Goal: Answer question/provide support: Share knowledge or assist other users

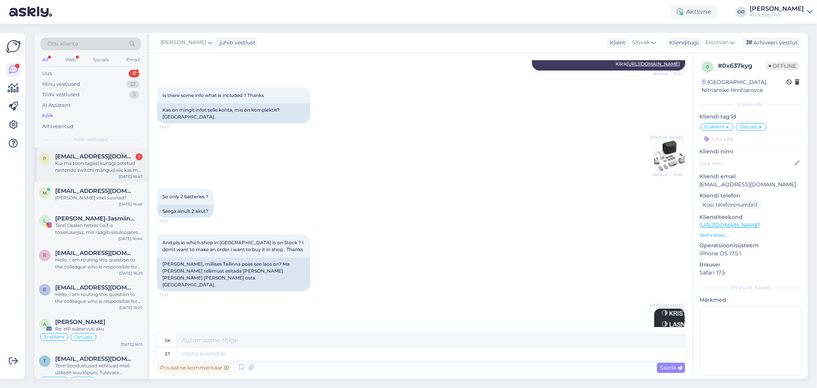
click at [100, 156] on span "[EMAIL_ADDRESS][DOMAIN_NAME]" at bounding box center [95, 156] width 80 height 7
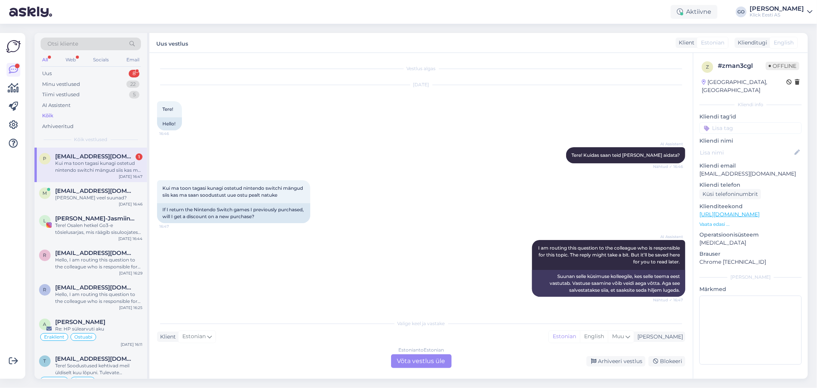
click at [358, 174] on div "Kui ma toon tagasi kunagi ostetud nintendo switchi mängud siis kas ma saan sood…" at bounding box center [421, 202] width 528 height 60
click at [358, 175] on div "Kui ma toon tagasi kunagi ostetud nintendo switchi mängud siis kas ma saan sood…" at bounding box center [421, 202] width 528 height 60
click at [419, 360] on div "Estonian to Estonian Võta vestlus üle" at bounding box center [421, 361] width 61 height 14
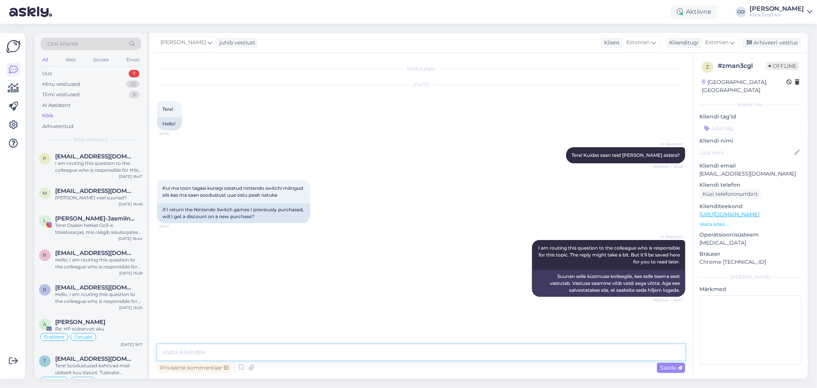
click at [261, 352] on textarea at bounding box center [421, 352] width 528 height 16
type textarea "Tere. Sellist teenust ja võimalust meil kahjuks ei ole, vabandame."
click at [665, 366] on span "Saada" at bounding box center [671, 367] width 22 height 7
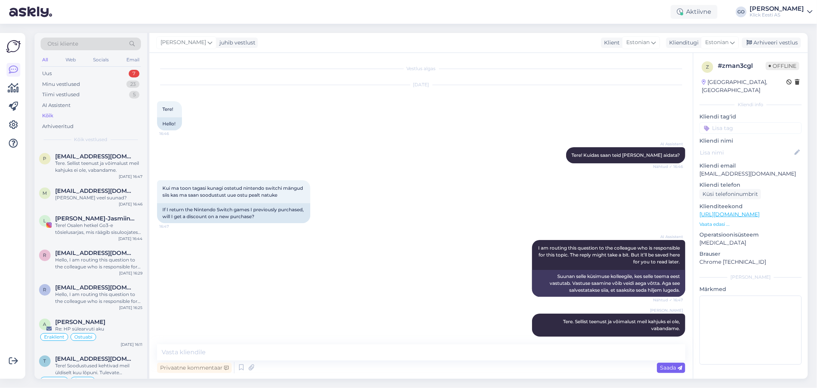
scroll to position [7, 0]
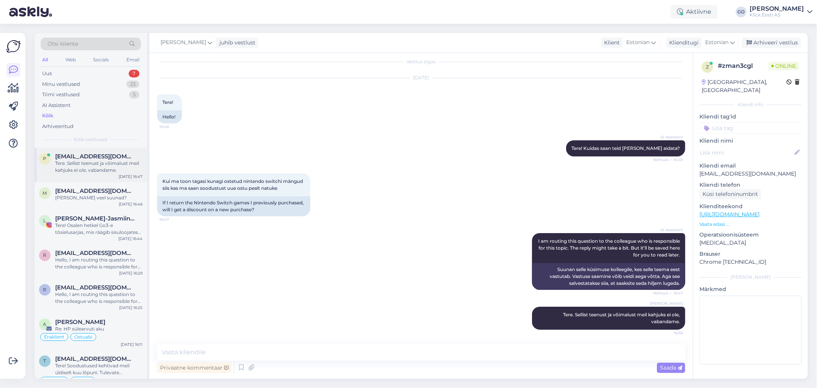
click at [127, 161] on div "Tere. Sellist teenust ja võimalust meil kahjuks ei ole, vabandame." at bounding box center [98, 167] width 87 height 14
click at [747, 122] on input at bounding box center [750, 127] width 102 height 11
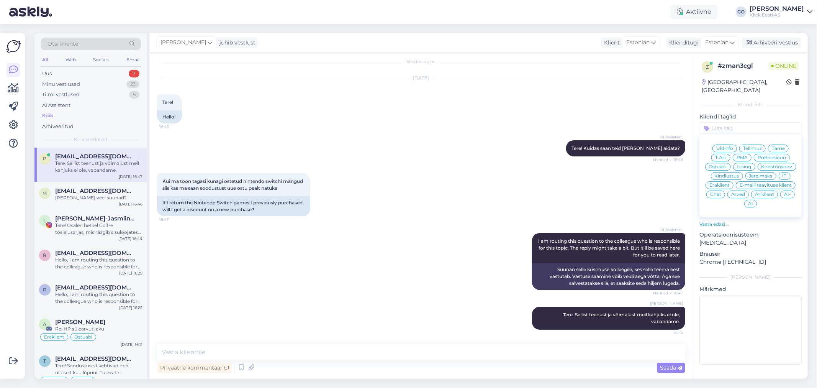
click at [725, 183] on span "Eraklient" at bounding box center [719, 185] width 20 height 5
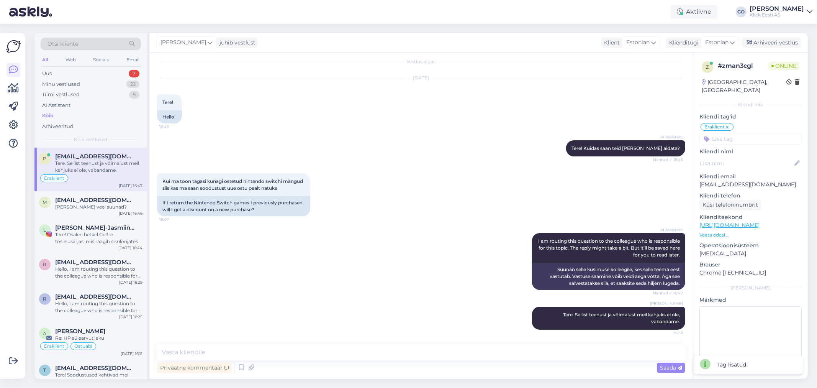
click at [742, 133] on input at bounding box center [750, 138] width 102 height 11
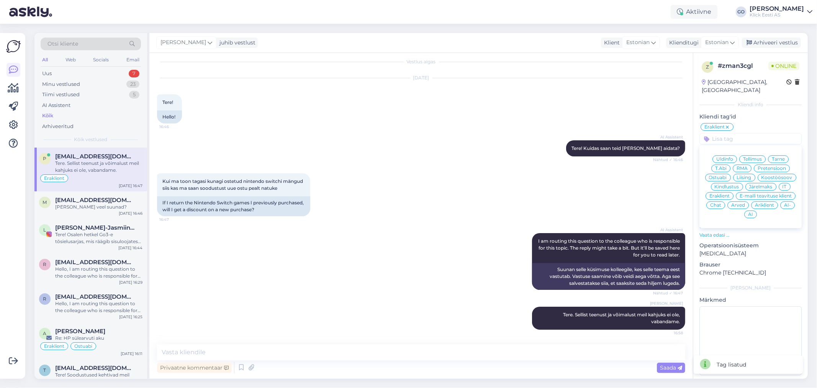
click at [723, 157] on span "Üldinfo" at bounding box center [724, 159] width 17 height 5
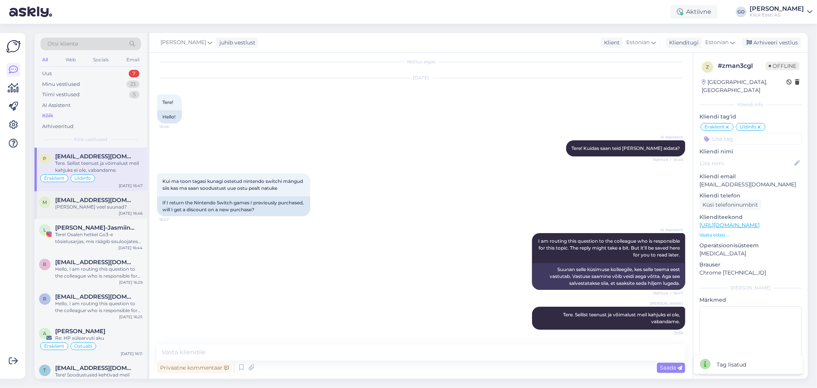
click at [111, 200] on div "[EMAIL_ADDRESS][DOMAIN_NAME]" at bounding box center [98, 199] width 87 height 7
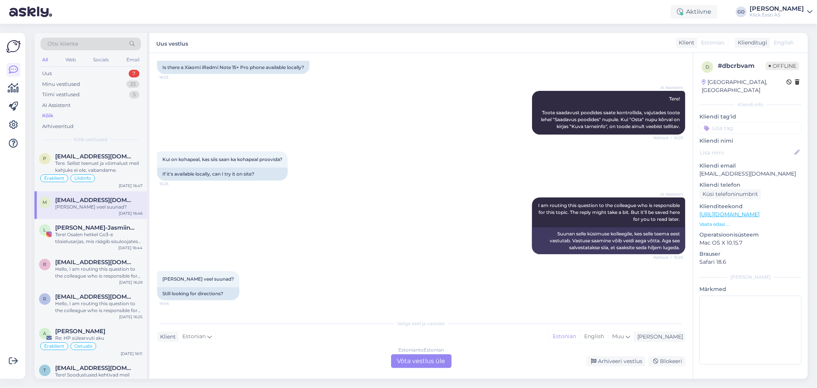
scroll to position [0, 0]
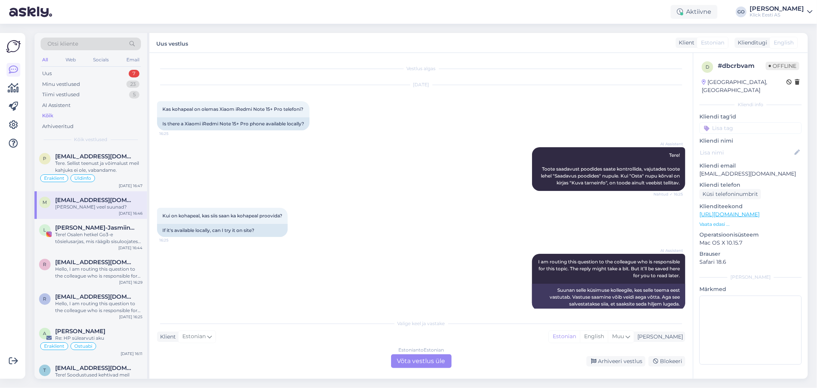
click at [264, 163] on div "AI Assistent Tere! Toote saadavust poodides saate kontrollida, vajutades toote …" at bounding box center [421, 169] width 528 height 61
drag, startPoint x: 282, startPoint y: 107, endPoint x: 221, endPoint y: 113, distance: 61.9
click at [221, 113] on div "Kas kohapeal on olemas Xiaom iRedmi Note 15+ Pro telefoni? 16:25" at bounding box center [233, 109] width 152 height 16
copy span "Xiaom iRedmi Note 15+ Pro"
click at [738, 211] on link "[URL][DOMAIN_NAME]" at bounding box center [729, 214] width 60 height 7
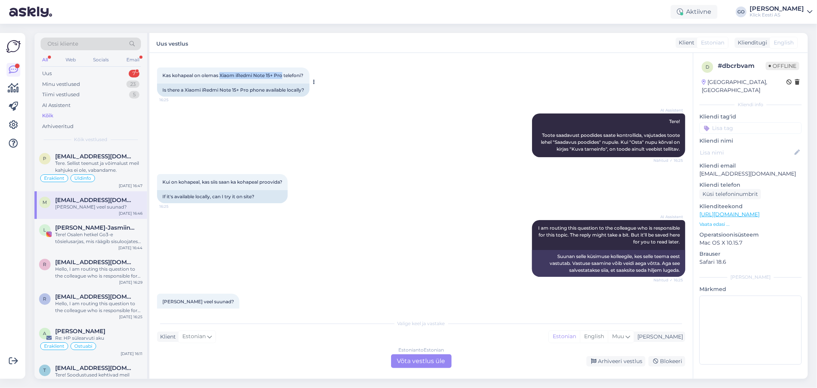
scroll to position [20, 0]
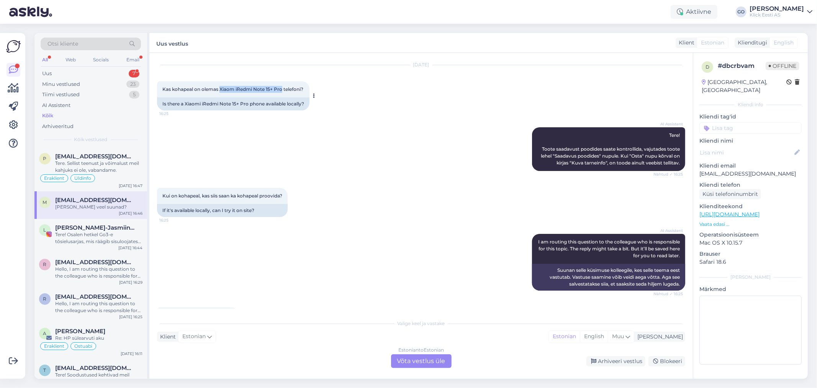
copy span "Xiaom iRedmi Note 15+ Pro"
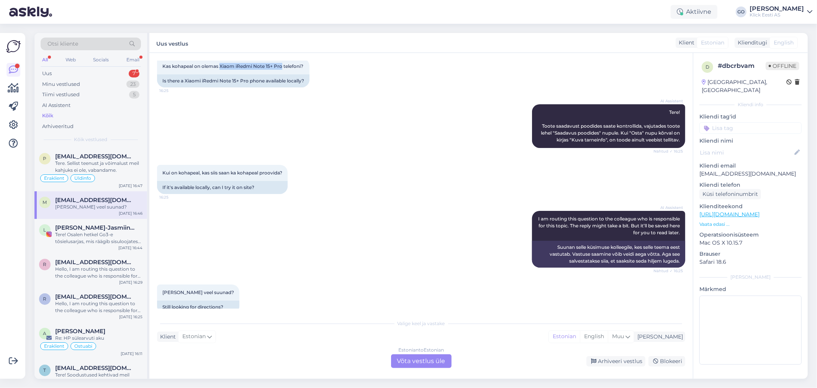
scroll to position [62, 0]
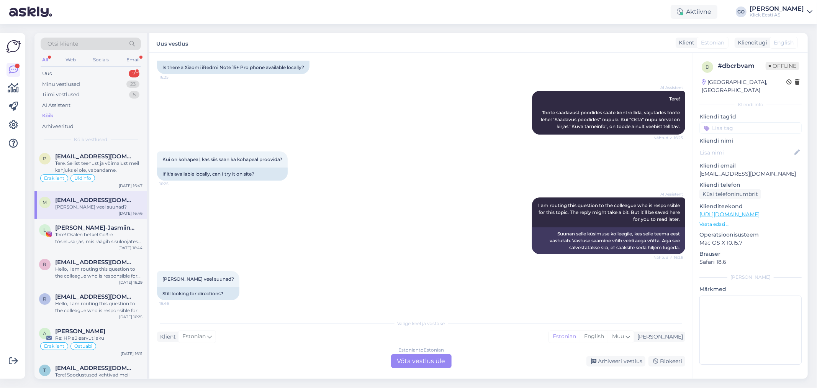
click at [424, 362] on div "Estonian to Estonian Võta vestlus üle" at bounding box center [421, 361] width 61 height 14
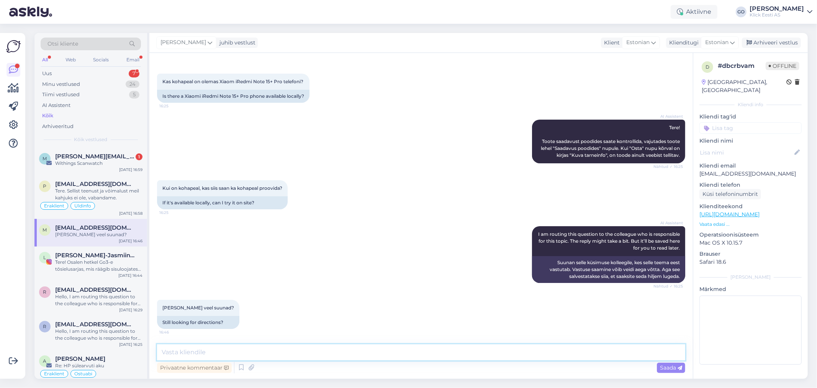
click at [248, 354] on textarea at bounding box center [421, 352] width 528 height 16
paste textarea "Xiaom iRedmi Note 15+ Pro"
type textarea "Tere, Xiaom iRedmi Note 15+ Pro telefoni kahjuks kohapeal ei ole."
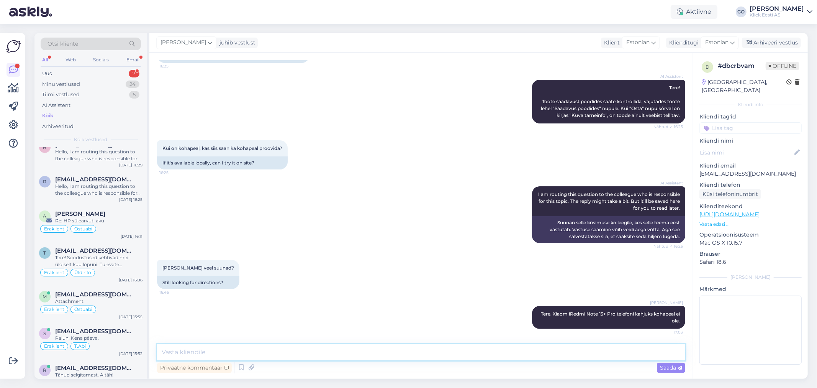
scroll to position [170, 0]
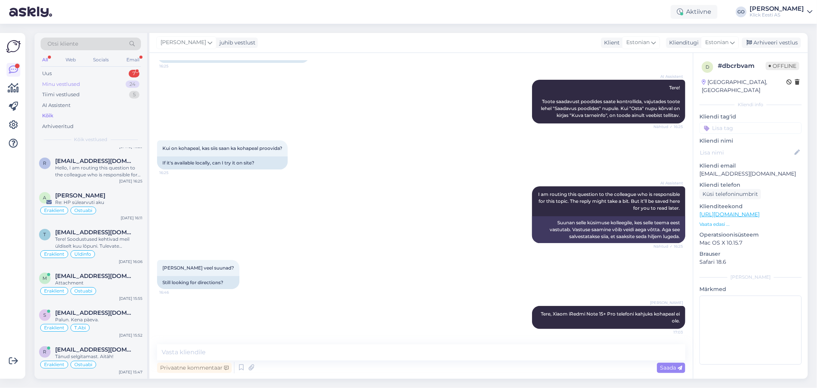
click at [86, 80] on div "Minu vestlused 24" at bounding box center [91, 84] width 100 height 11
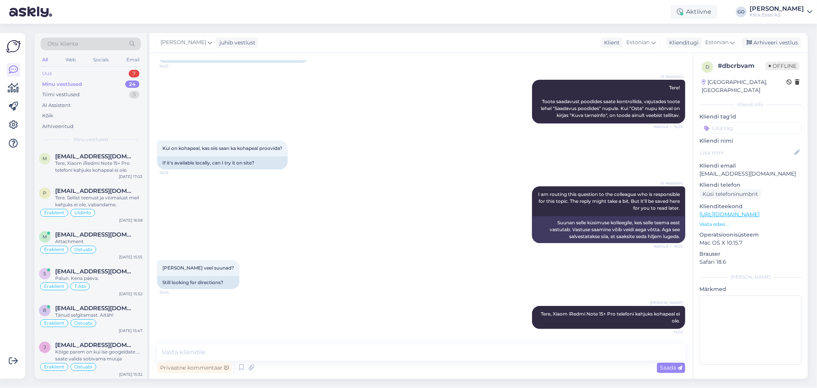
click at [85, 74] on div "Uus 7" at bounding box center [91, 73] width 100 height 11
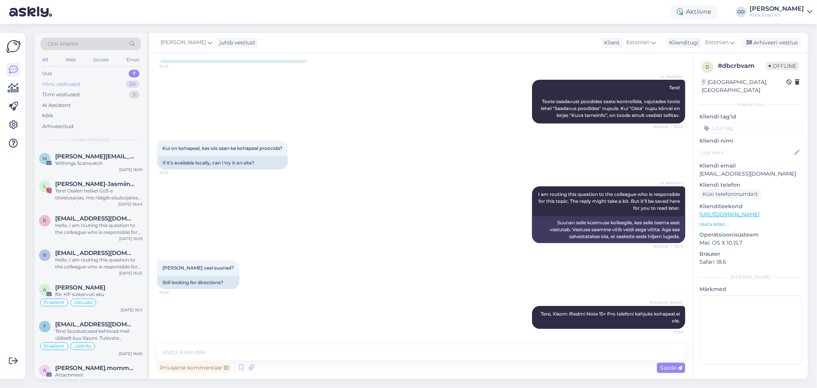
click at [85, 82] on div "Minu vestlused 24" at bounding box center [91, 84] width 100 height 11
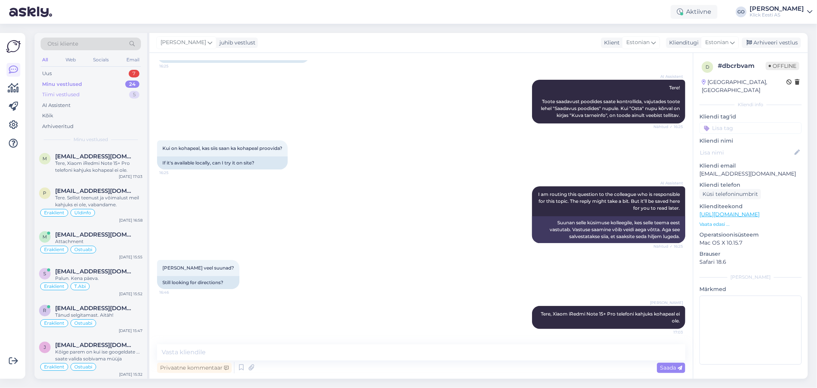
click at [85, 96] on div "Tiimi vestlused 5" at bounding box center [91, 94] width 100 height 11
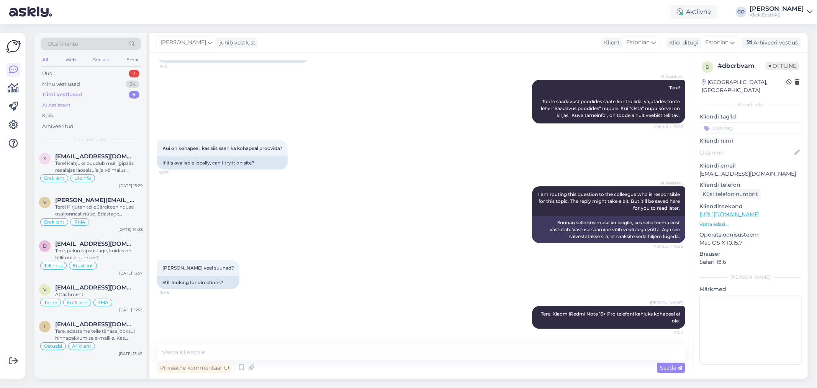
click at [85, 102] on div "AI Assistent" at bounding box center [91, 105] width 100 height 11
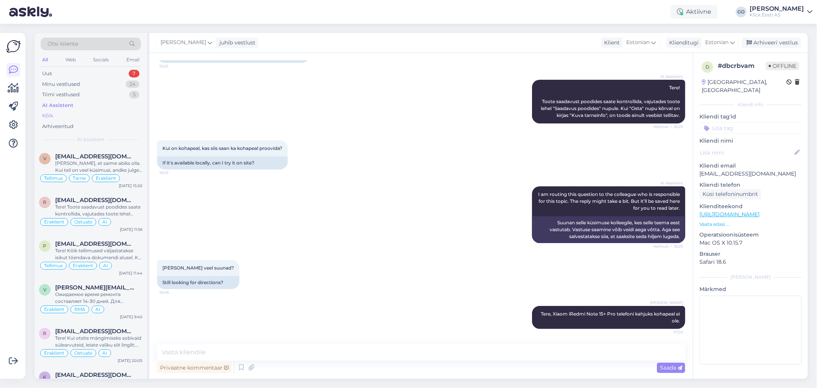
click at [78, 113] on div "Kõik" at bounding box center [91, 115] width 100 height 11
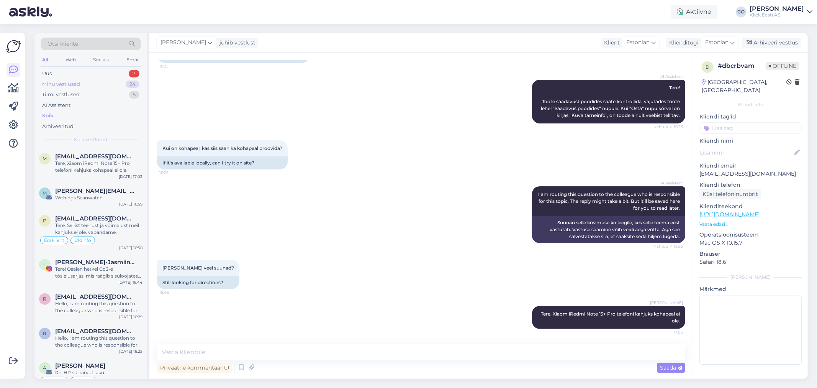
click at [61, 82] on div "Minu vestlused" at bounding box center [61, 84] width 38 height 8
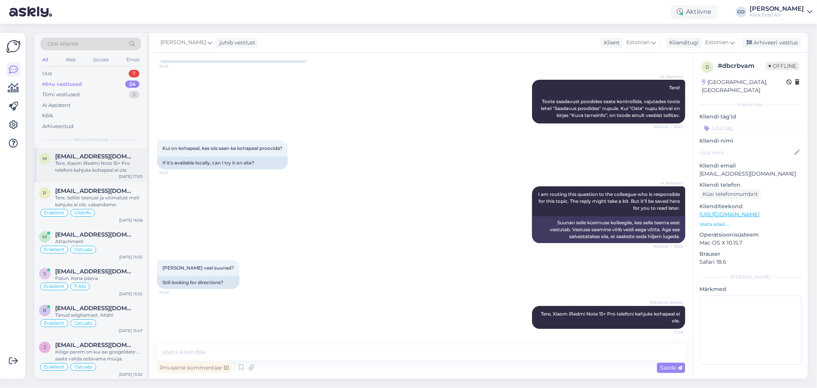
click at [85, 167] on div "Tere, Xiaom iRedmi Note 15+ Pro telefoni kahjuks kohapeal ei ole." at bounding box center [98, 167] width 87 height 14
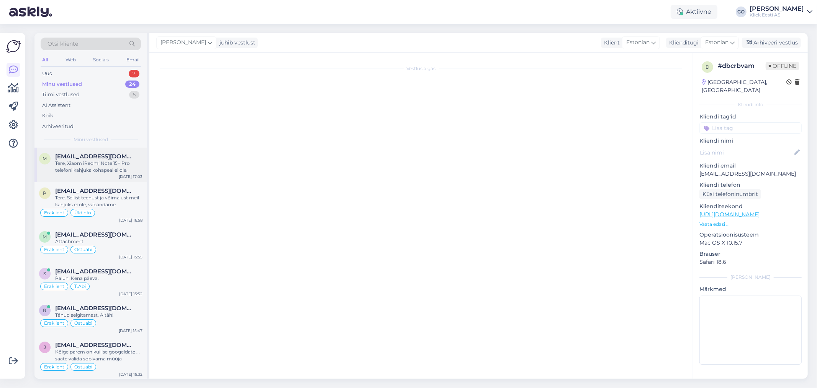
scroll to position [74, 0]
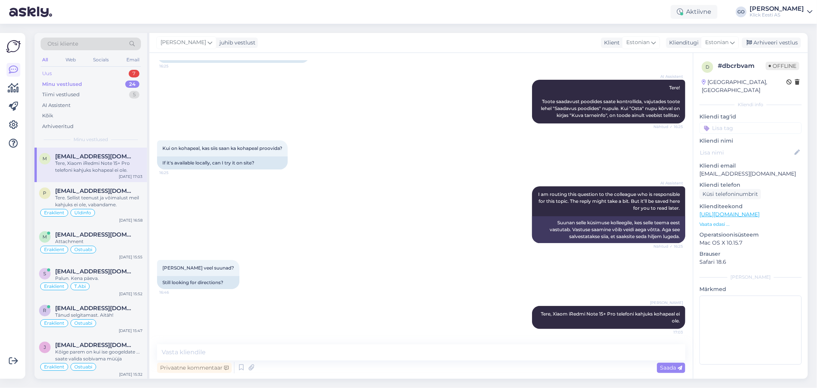
click at [63, 73] on div "Uus 7" at bounding box center [91, 73] width 100 height 11
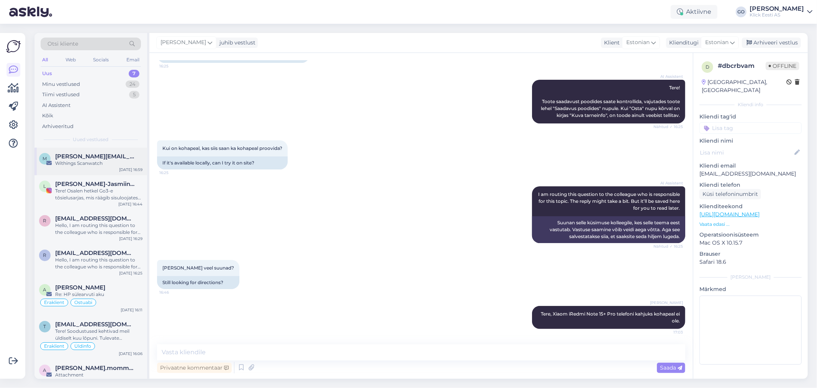
click at [79, 166] on div "Withings Scanwatch" at bounding box center [98, 163] width 87 height 7
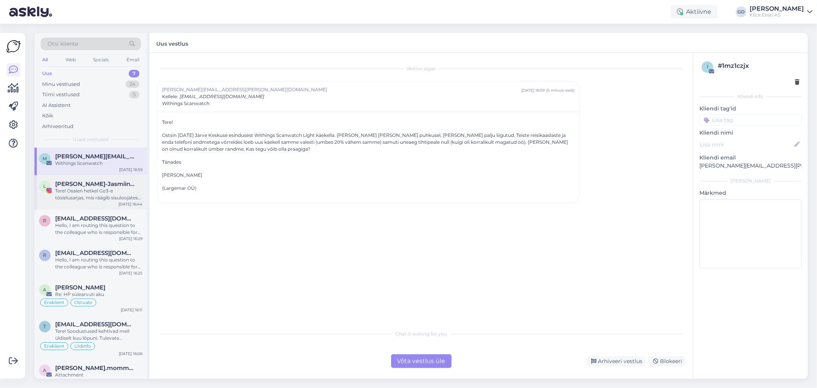
click at [80, 189] on div "Tere! Osalen hetkel Go3-e tõsielusarjas, mis räägib sisuloojatest. Meile on ant…" at bounding box center [98, 194] width 87 height 14
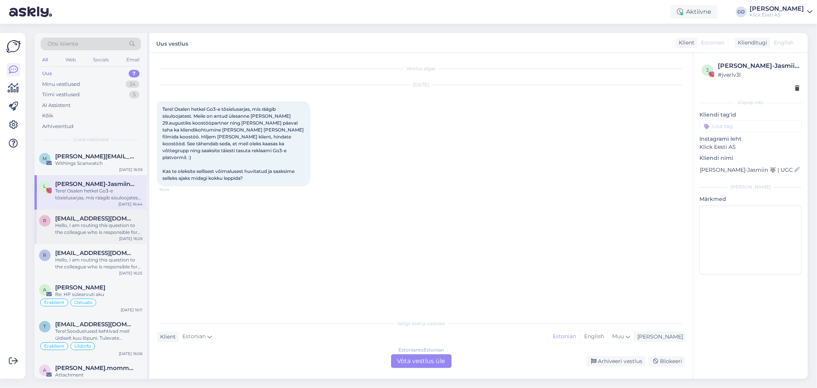
click at [89, 223] on div "Hello, I am routing this question to the colleague who is responsible for this …" at bounding box center [98, 229] width 87 height 14
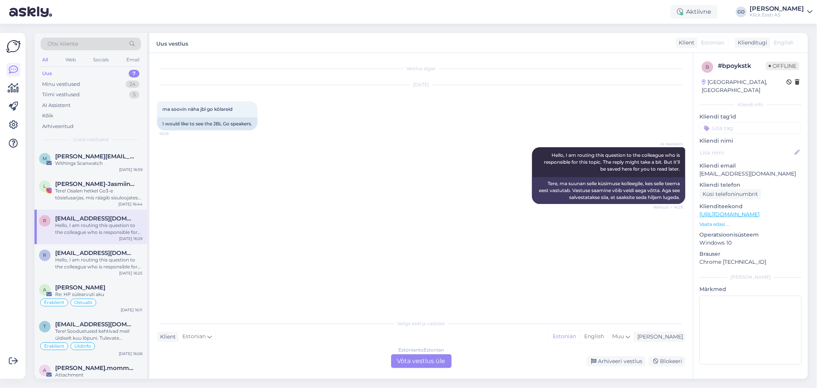
click at [250, 215] on div "Vestlus algas [DATE] ma soovin näha jbl go kõlareid 16:29 I would like to see t…" at bounding box center [424, 185] width 535 height 248
drag, startPoint x: 213, startPoint y: 108, endPoint x: 200, endPoint y: 107, distance: 12.7
click at [200, 107] on span "ma soovin näha jbl go kõlareid" at bounding box center [197, 109] width 70 height 6
copy span "jbl go"
click at [439, 362] on div "Estonian to Estonian Võta vestlus üle" at bounding box center [421, 361] width 61 height 14
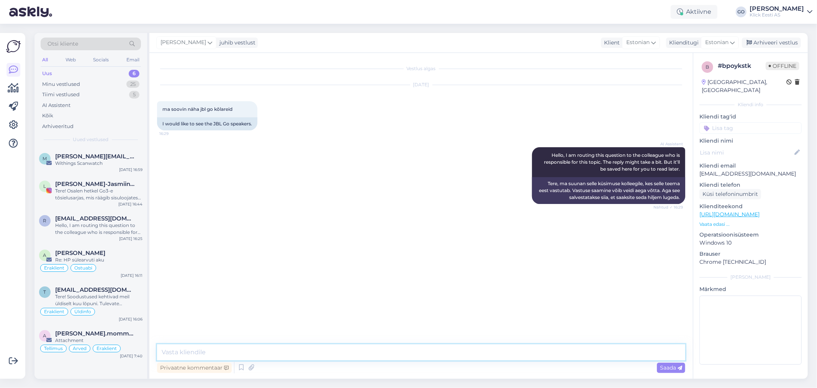
click at [265, 353] on textarea at bounding box center [421, 352] width 528 height 16
paste textarea "[URL][DOMAIN_NAME][PERSON_NAME]"
type textarea "Tere, [URL][DOMAIN_NAME][PERSON_NAME]"
click at [666, 365] on span "Saada" at bounding box center [671, 367] width 22 height 7
click at [93, 226] on div "Hello, I am routing this question to the colleague who is responsible for this …" at bounding box center [98, 229] width 87 height 14
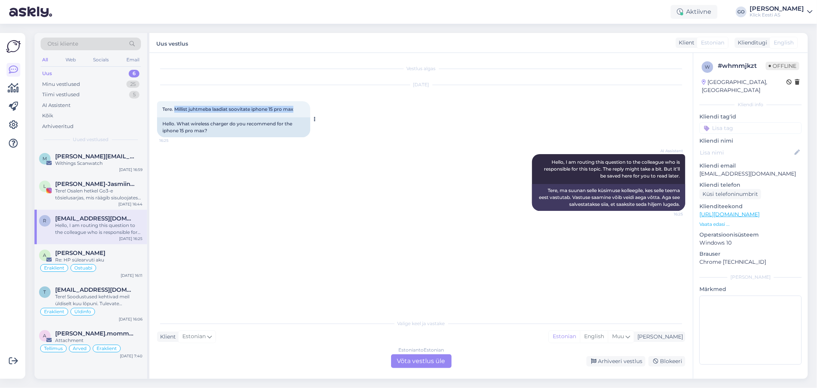
drag, startPoint x: 295, startPoint y: 107, endPoint x: 176, endPoint y: 107, distance: 118.7
click at [176, 107] on span "Tere. Millist juhtmeba laadiat soovitate iphone 15 pro max" at bounding box center [227, 109] width 131 height 6
copy span "Millist juhtmeba laadiat soovitate iphone 15 pro max"
click at [213, 172] on div "AI Assistent Hello, I am routing this question to the colleague who is responsi…" at bounding box center [421, 183] width 528 height 74
click at [77, 188] on div "Tere! Osalen hetkel Go3-e tõsielusarjas, mis räägib sisuloojatest. Meile on ant…" at bounding box center [98, 194] width 87 height 14
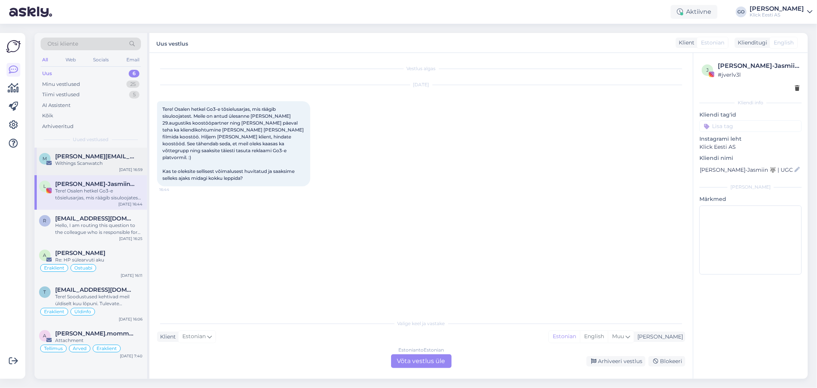
click at [77, 159] on span "[PERSON_NAME][EMAIL_ADDRESS][PERSON_NAME][DOMAIN_NAME]" at bounding box center [95, 156] width 80 height 7
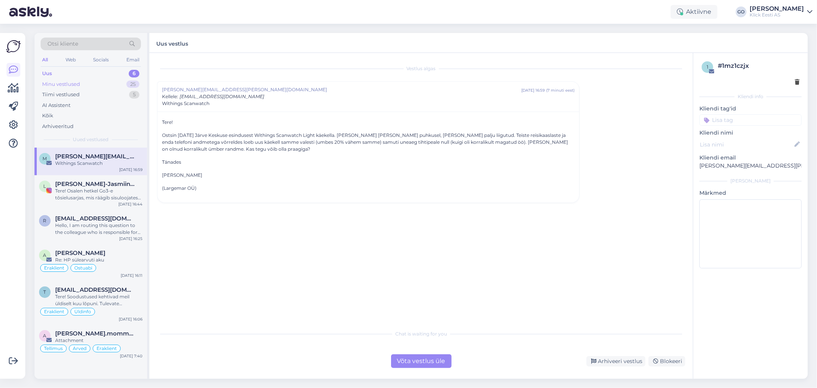
click at [70, 82] on div "Minu vestlused" at bounding box center [61, 84] width 38 height 8
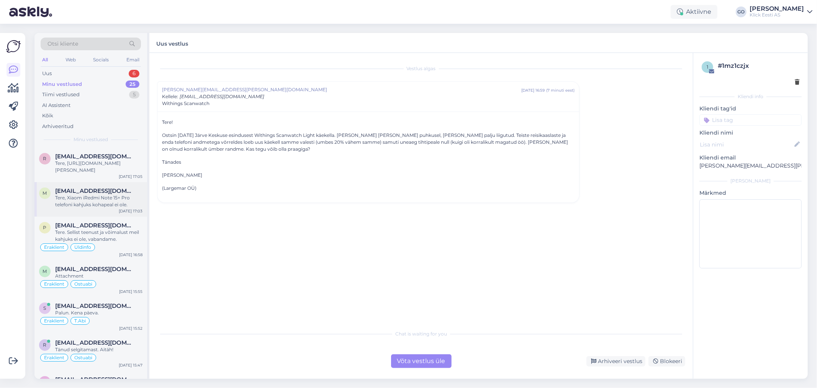
click at [106, 200] on div "Tere, Xiaom iRedmi Note 15+ Pro telefoni kahjuks kohapeal ei ole." at bounding box center [98, 201] width 87 height 14
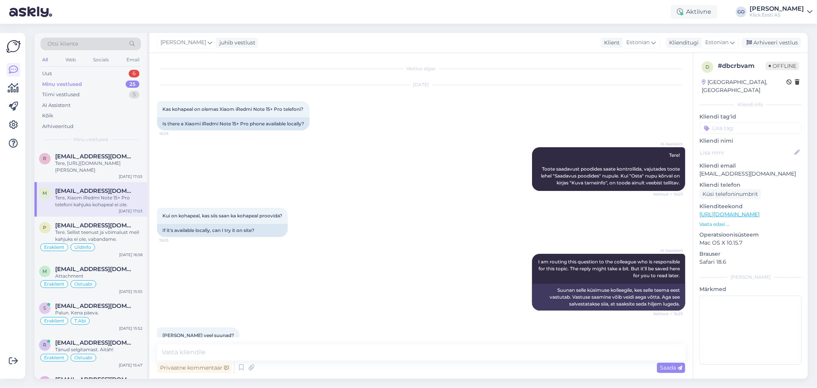
scroll to position [74, 0]
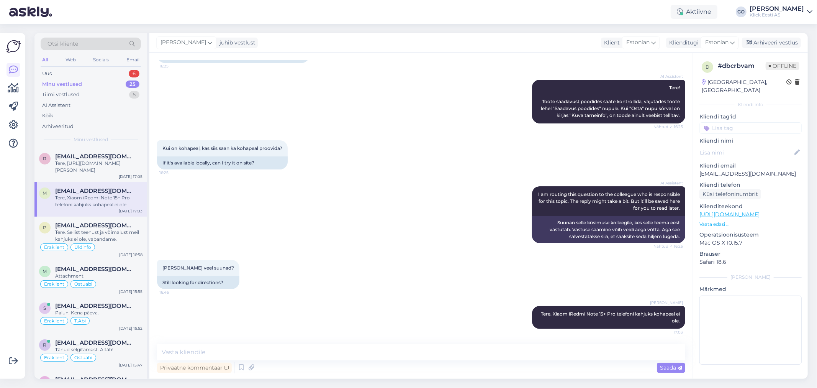
click at [732, 122] on input at bounding box center [750, 127] width 102 height 11
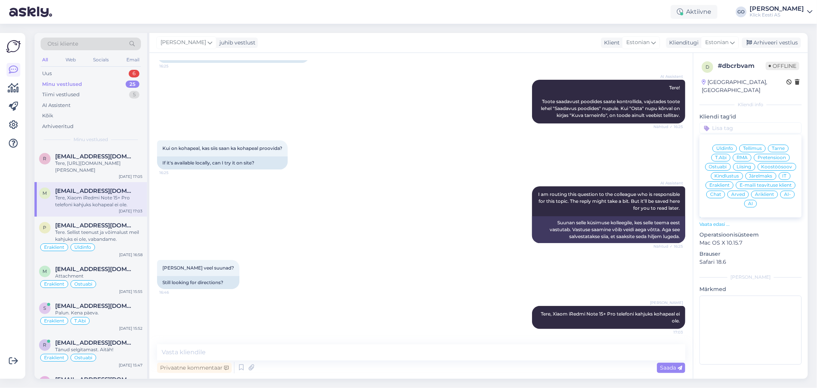
click at [725, 183] on span "Eraklient" at bounding box center [719, 185] width 20 height 5
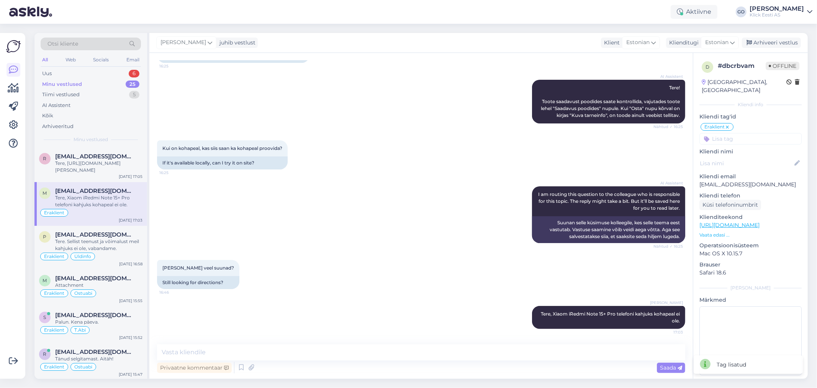
click at [729, 133] on input at bounding box center [750, 138] width 102 height 11
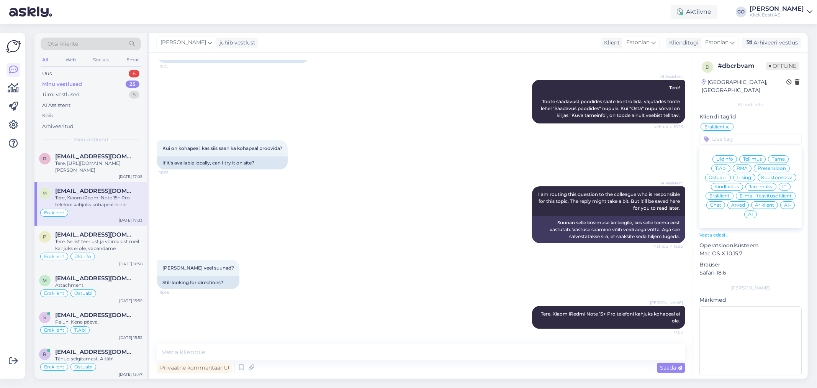
click at [727, 175] on span "Ostuabi" at bounding box center [718, 177] width 18 height 5
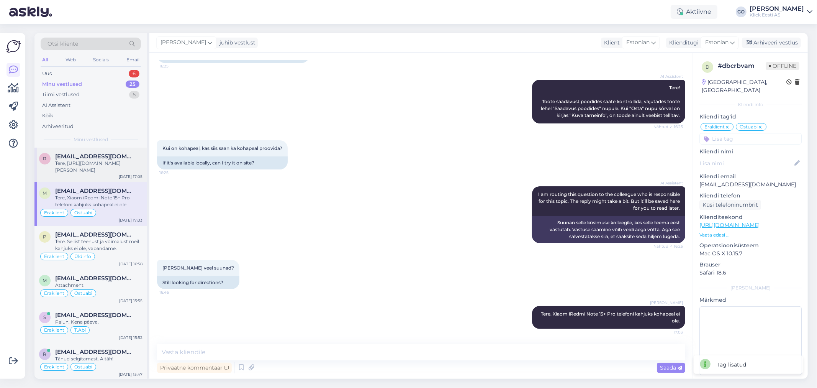
click at [125, 165] on div "Tere, [URL][DOMAIN_NAME][PERSON_NAME]" at bounding box center [98, 167] width 87 height 14
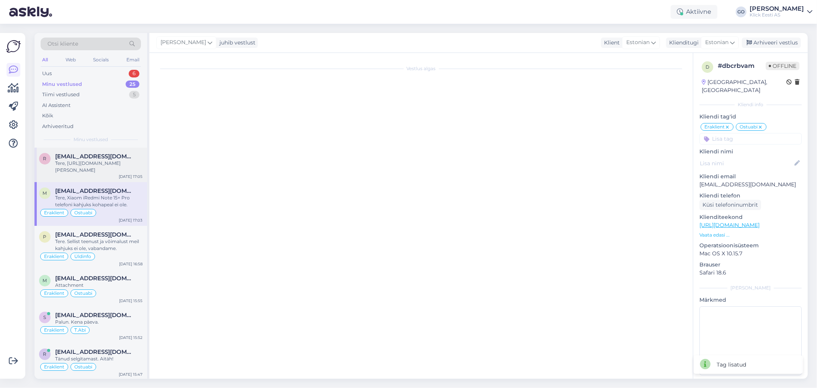
scroll to position [0, 0]
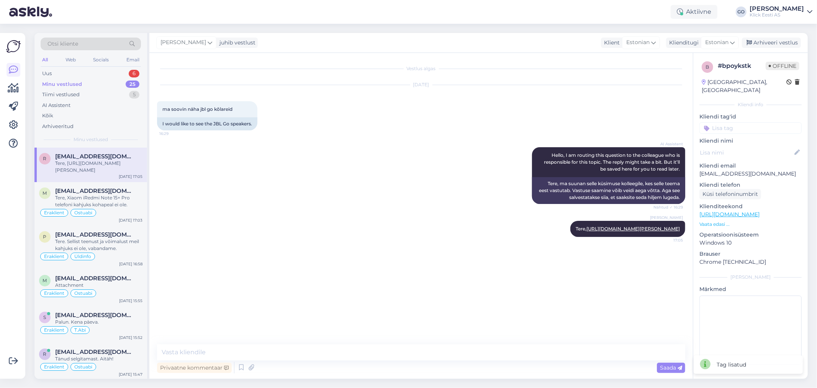
click at [237, 161] on div "AI Assistent Hello, I am routing this question to the colleague who is responsi…" at bounding box center [421, 176] width 528 height 74
click at [728, 123] on input at bounding box center [750, 127] width 102 height 11
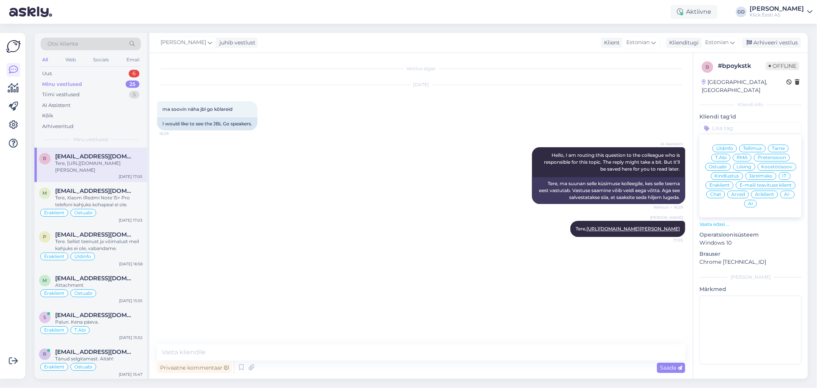
click at [725, 183] on span "Eraklient" at bounding box center [719, 185] width 20 height 5
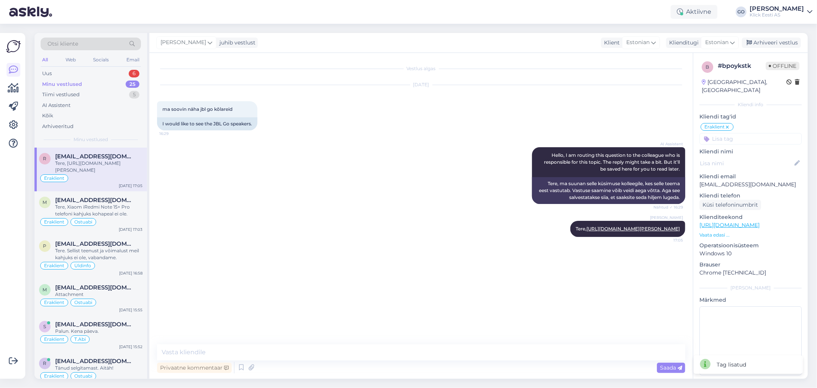
click at [742, 133] on input at bounding box center [750, 138] width 102 height 11
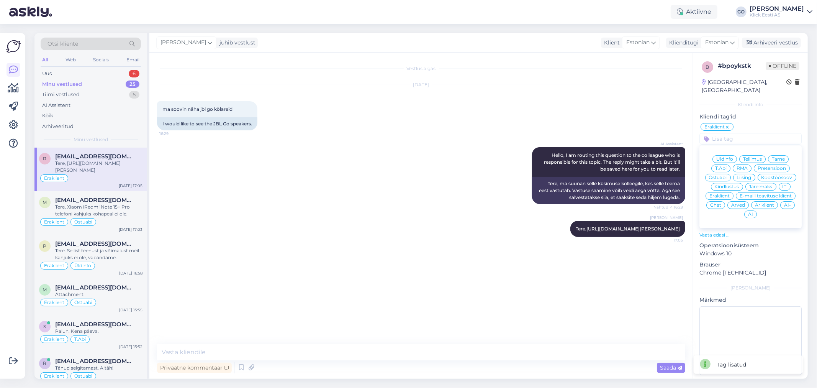
click at [727, 175] on span "Ostuabi" at bounding box center [718, 177] width 18 height 5
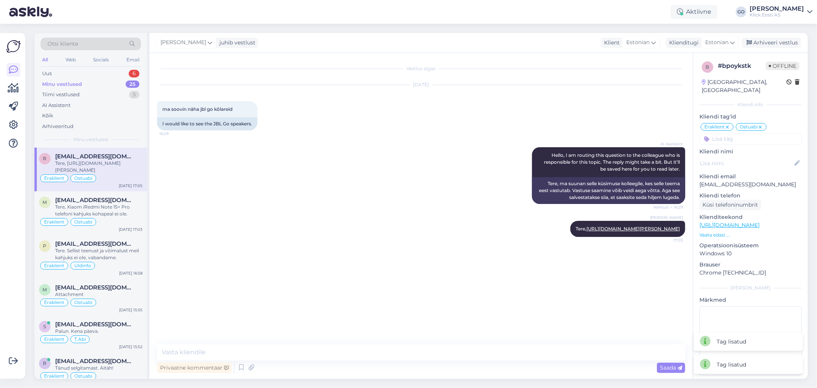
click at [326, 191] on div "AI Assistent Hello, I am routing this question to the colleague who is responsi…" at bounding box center [421, 176] width 528 height 74
click at [85, 80] on div "Minu vestlused 25" at bounding box center [91, 84] width 100 height 11
click at [265, 157] on div "AI Assistent Hello, I am routing this question to the colleague who is responsi…" at bounding box center [421, 176] width 528 height 74
click at [103, 163] on div "Tere, [URL][DOMAIN_NAME][PERSON_NAME]" at bounding box center [98, 167] width 87 height 14
click at [48, 114] on div "Kõik" at bounding box center [47, 116] width 11 height 8
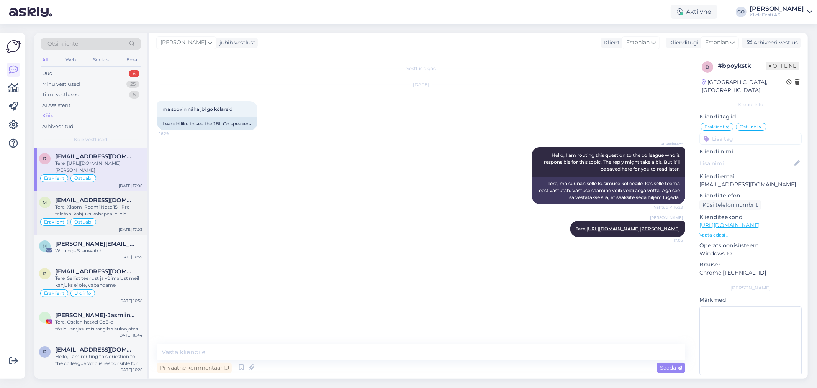
click at [112, 200] on div "[EMAIL_ADDRESS][DOMAIN_NAME]" at bounding box center [98, 199] width 87 height 7
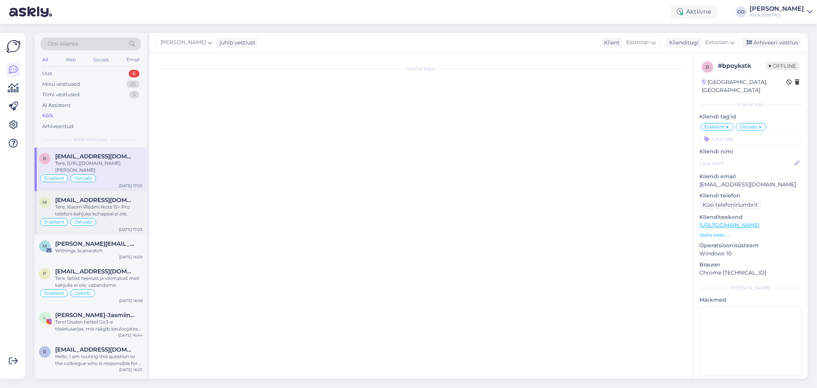
scroll to position [74, 0]
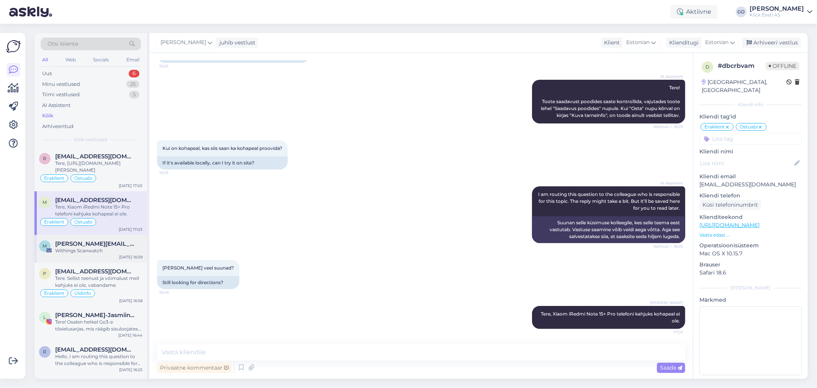
click at [114, 247] on div "Withings Scanwatch" at bounding box center [98, 250] width 87 height 7
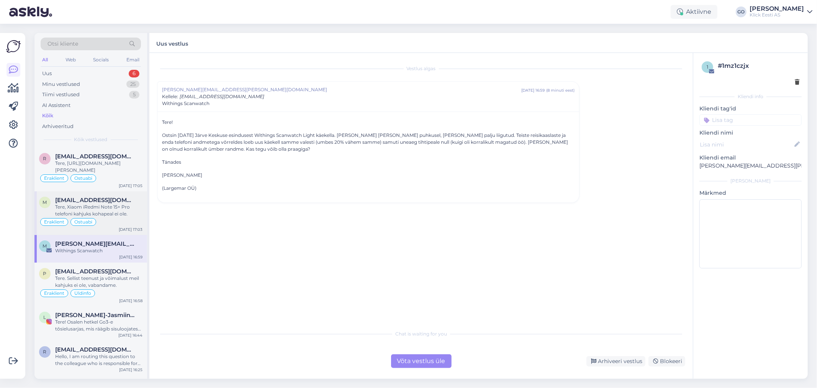
click at [115, 209] on div "Tere, Xiaom iRedmi Note 15+ Pro telefoni kahjuks kohapeal ei ole." at bounding box center [98, 210] width 87 height 14
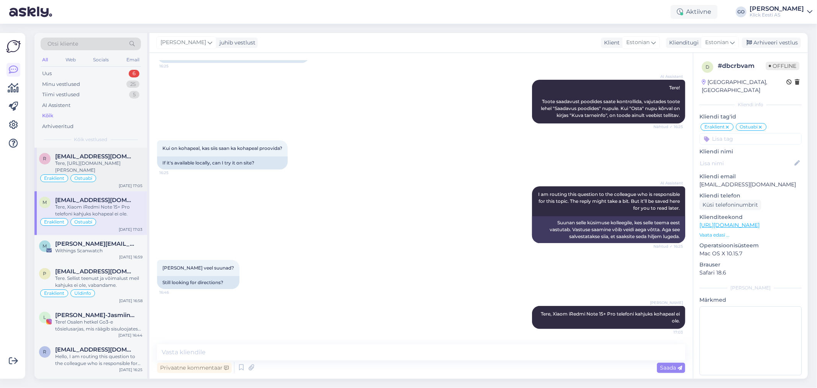
click at [118, 154] on span "[EMAIL_ADDRESS][DOMAIN_NAME]" at bounding box center [95, 156] width 80 height 7
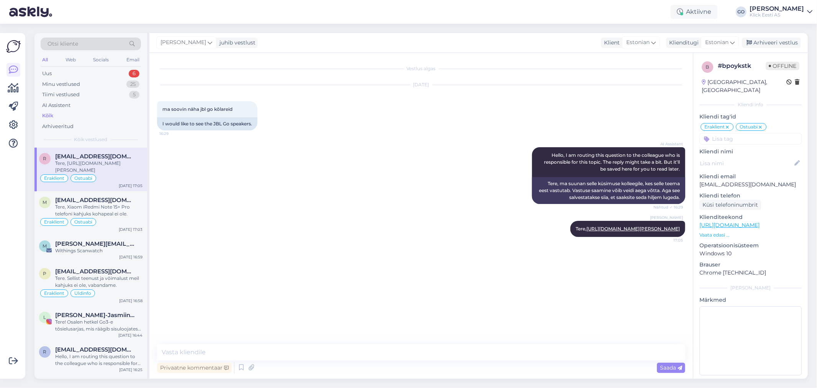
scroll to position [0, 0]
click at [85, 252] on div "Withings Scanwatch" at bounding box center [98, 250] width 87 height 7
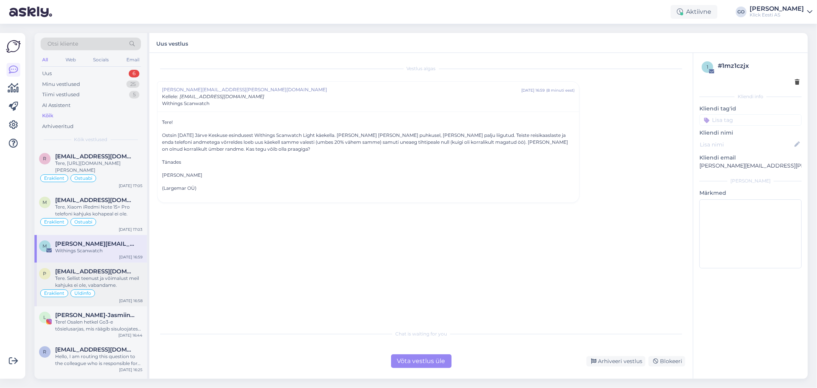
click at [98, 274] on span "[EMAIL_ADDRESS][DOMAIN_NAME]" at bounding box center [95, 271] width 80 height 7
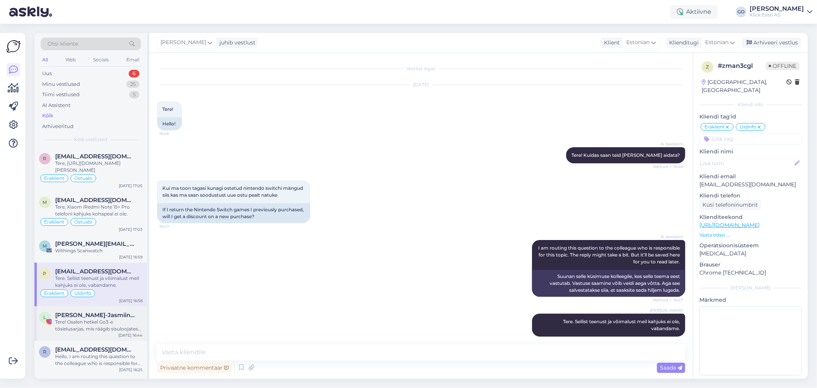
scroll to position [7, 0]
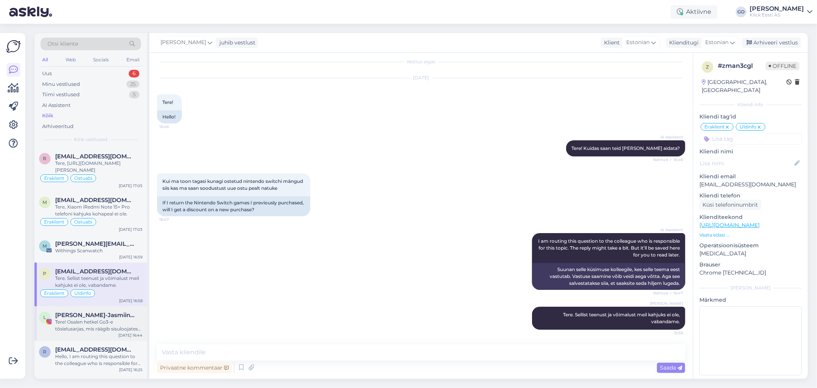
click at [89, 319] on div "Tere! Osalen hetkel Go3-e tõsielusarjas, mis räägib sisuloojatest. Meile on ant…" at bounding box center [98, 325] width 87 height 14
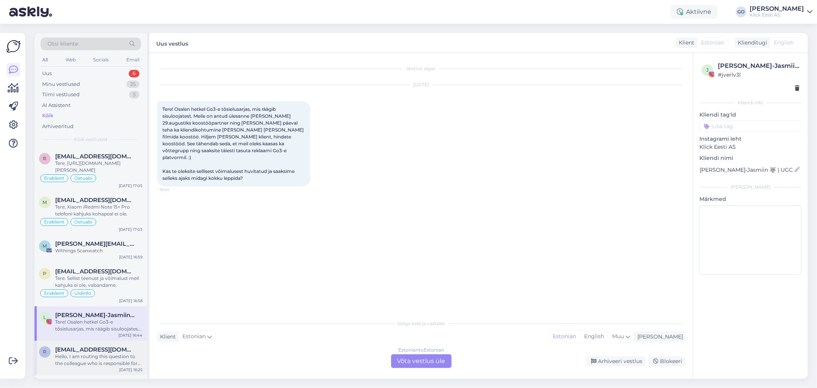
click at [94, 351] on span "[EMAIL_ADDRESS][DOMAIN_NAME]" at bounding box center [95, 349] width 80 height 7
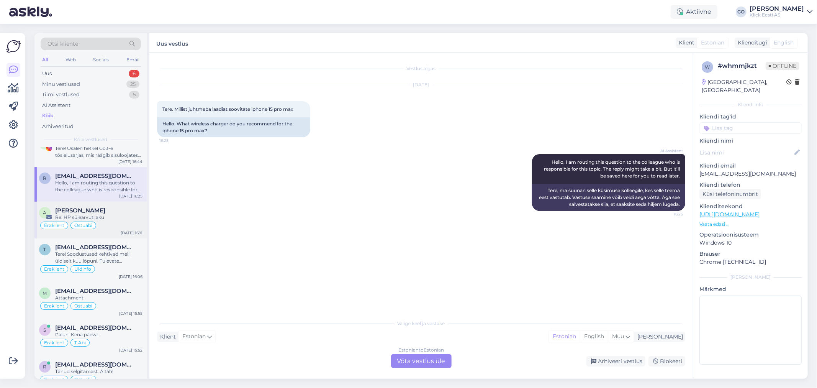
scroll to position [85, 0]
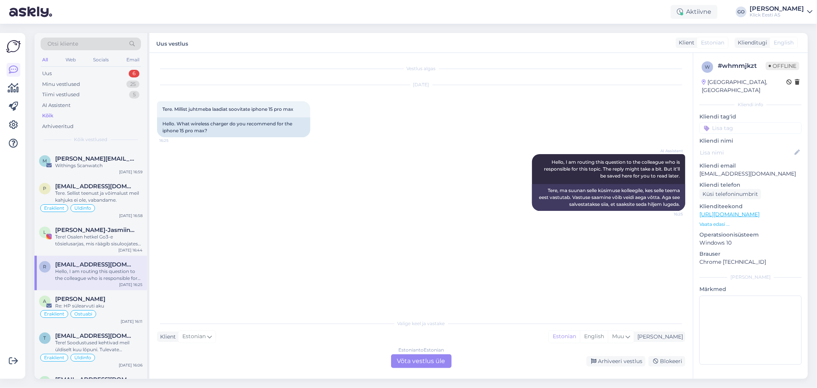
click at [412, 361] on div "Estonian to Estonian Võta vestlus üle" at bounding box center [421, 361] width 61 height 14
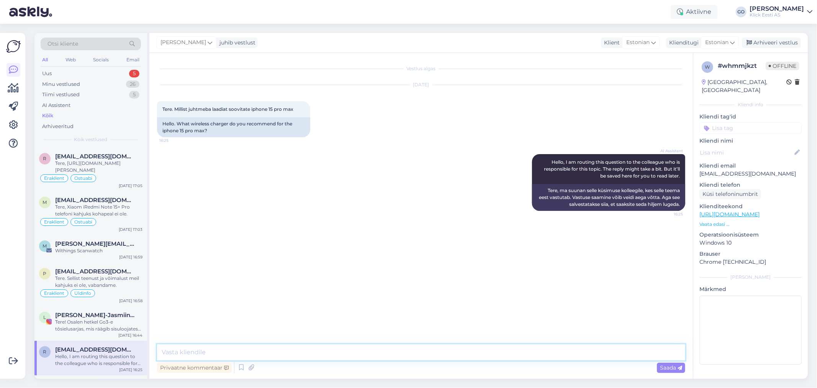
click at [251, 352] on textarea at bounding box center [421, 352] width 528 height 16
click at [249, 350] on textarea "[PERSON_NAME], kui soovite juhtmevaba laadijat siis" at bounding box center [421, 352] width 528 height 16
click at [290, 353] on textarea "[PERSON_NAME], kui soovite juhtmevaba laadijat siis" at bounding box center [421, 352] width 528 height 16
click at [247, 354] on textarea "[PERSON_NAME], kui soovite juhtmevaba laadijat siis" at bounding box center [421, 352] width 528 height 16
click at [351, 353] on textarea "[PERSON_NAME], kui soovite juhtmevaba apple originaal laadijat siis" at bounding box center [421, 352] width 528 height 16
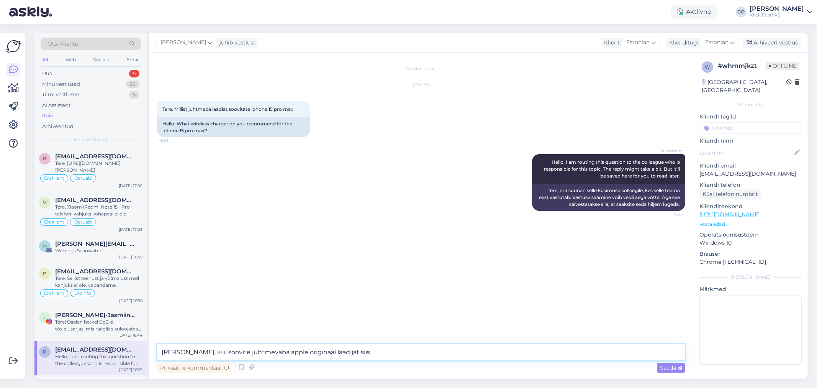
click at [298, 353] on textarea "[PERSON_NAME], kui soovite juhtmevaba apple originaal laadijat siis" at bounding box center [421, 352] width 528 height 16
click at [336, 352] on textarea "Tere, kui soovite juhtmevaba apple originaallaadijat siis" at bounding box center [421, 352] width 528 height 16
paste textarea "[URL][DOMAIN_NAME][PERSON_NAME]"
click at [254, 352] on textarea "Tere, kui soovite juhtmevaba apple originaallaadijat siis [URL][DOMAIN_NAME][PE…" at bounding box center [421, 352] width 528 height 16
type textarea "Tere, kui soovite juhtmevaba Apple originaallaadijat siis [URL][DOMAIN_NAME][PE…"
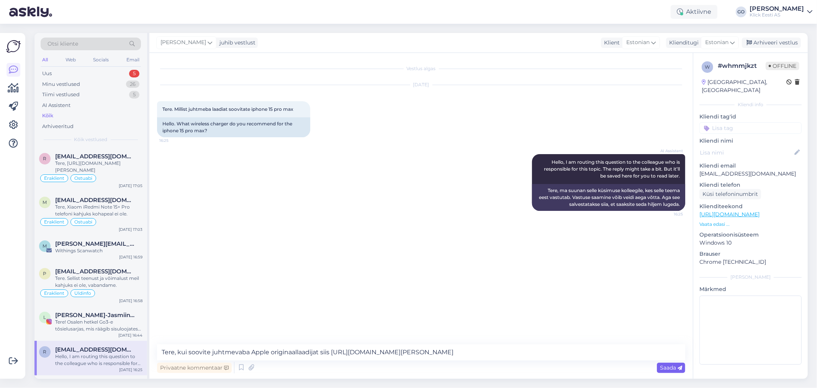
click at [667, 365] on span "Saada" at bounding box center [671, 367] width 22 height 7
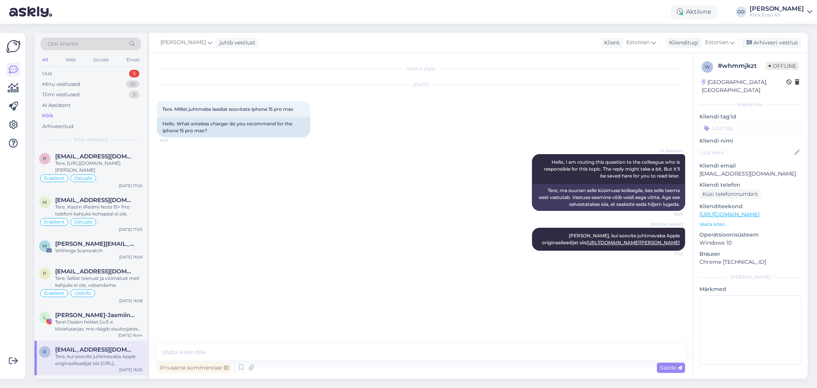
click at [224, 237] on div "[PERSON_NAME] Tere, kui soovite juhtmevaba Apple originaallaadijat siis [URL][D…" at bounding box center [421, 239] width 528 height 40
click at [432, 178] on div "AI Assistent Hello, I am routing this question to the colleague who is responsi…" at bounding box center [421, 183] width 528 height 74
click at [417, 223] on div "[PERSON_NAME] Tere, kui soovite juhtmevaba Apple originaallaadijat siis [URL][D…" at bounding box center [421, 239] width 528 height 40
